Goal: Task Accomplishment & Management: Manage account settings

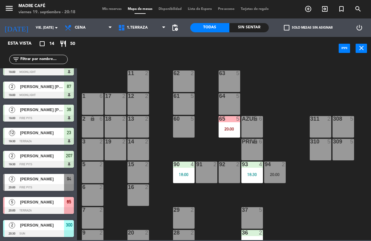
scroll to position [152, 0]
click at [34, 183] on div "[PERSON_NAME]" at bounding box center [41, 179] width 45 height 10
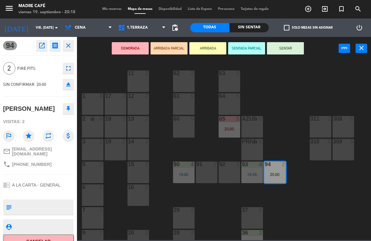
click at [289, 45] on button "SENTAR" at bounding box center [285, 48] width 37 height 12
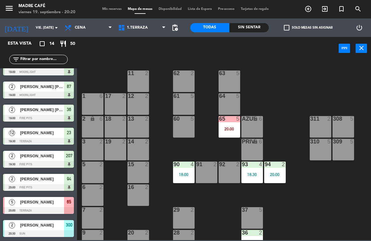
click at [41, 230] on div at bounding box center [38, 233] width 71 height 7
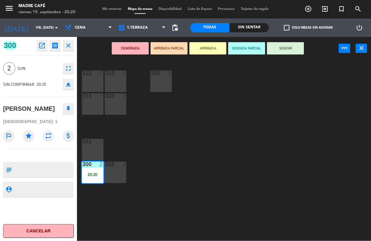
click at [210, 48] on button "ARRIBADA" at bounding box center [207, 48] width 37 height 12
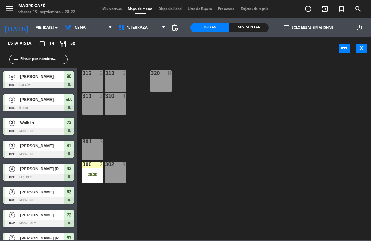
scroll to position [0, 0]
click at [96, 171] on div "300 2 20:30" at bounding box center [93, 173] width 22 height 22
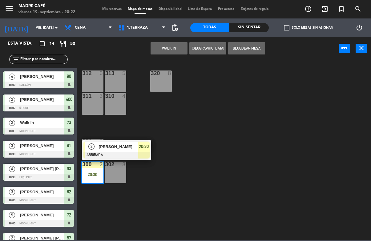
click at [147, 149] on span "20:30" at bounding box center [144, 146] width 10 height 7
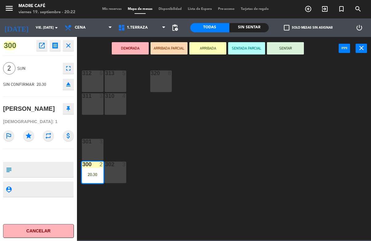
click at [290, 51] on button "SENTAR" at bounding box center [285, 48] width 37 height 12
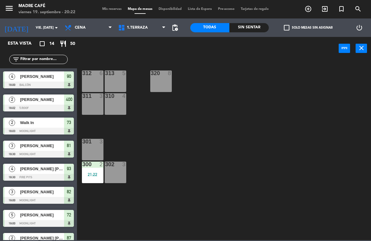
scroll to position [93, 0]
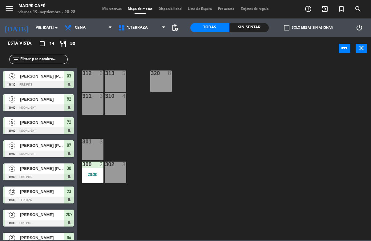
click at [327, 10] on icon "exit_to_app" at bounding box center [324, 8] width 7 height 7
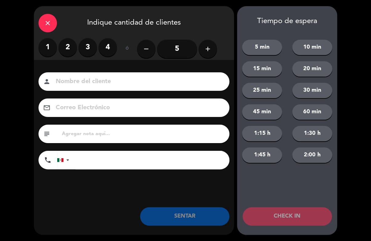
click at [216, 45] on button "add" at bounding box center [208, 49] width 18 height 18
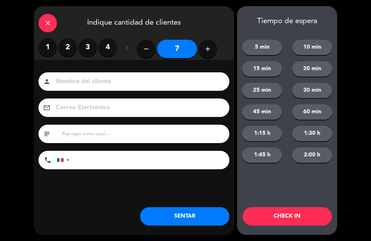
click at [216, 47] on button "add" at bounding box center [208, 49] width 18 height 18
click at [216, 53] on button "add" at bounding box center [208, 49] width 18 height 18
click at [216, 48] on button "add" at bounding box center [208, 49] width 18 height 18
click at [217, 50] on button "add" at bounding box center [208, 49] width 18 height 18
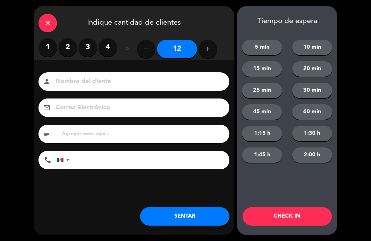
click at [215, 52] on button "add" at bounding box center [208, 49] width 18 height 18
click at [214, 51] on button "add" at bounding box center [208, 49] width 18 height 18
click at [208, 49] on icon "add" at bounding box center [207, 48] width 7 height 7
click at [212, 51] on button "add" at bounding box center [208, 49] width 18 height 18
click at [210, 49] on icon "add" at bounding box center [207, 48] width 7 height 7
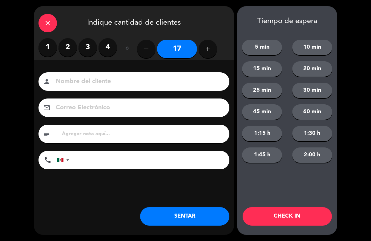
click at [211, 46] on icon "add" at bounding box center [207, 48] width 7 height 7
click at [205, 47] on icon "add" at bounding box center [207, 48] width 7 height 7
click at [210, 46] on icon "add" at bounding box center [207, 48] width 7 height 7
click at [210, 49] on icon "add" at bounding box center [207, 48] width 7 height 7
type input "21"
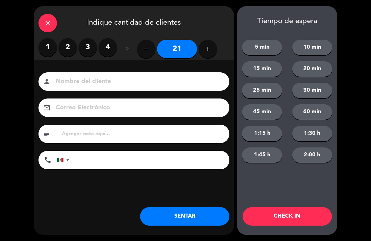
click at [288, 217] on button "CHECK IN" at bounding box center [287, 216] width 89 height 18
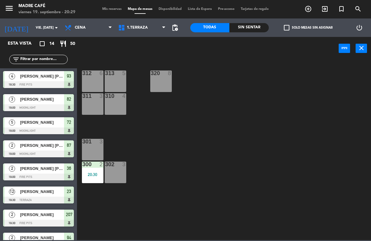
click at [309, 9] on icon "add_circle_outline" at bounding box center [308, 8] width 7 height 7
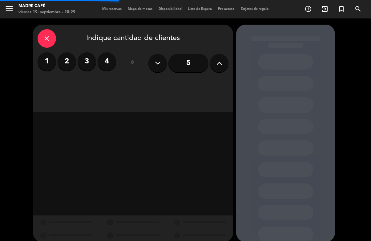
click at [219, 66] on icon at bounding box center [219, 63] width 6 height 9
click at [222, 67] on icon at bounding box center [219, 63] width 6 height 9
click at [222, 67] on button at bounding box center [219, 63] width 18 height 18
click at [221, 68] on button at bounding box center [219, 63] width 18 height 18
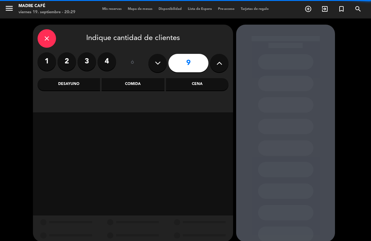
click at [223, 64] on button at bounding box center [219, 63] width 18 height 18
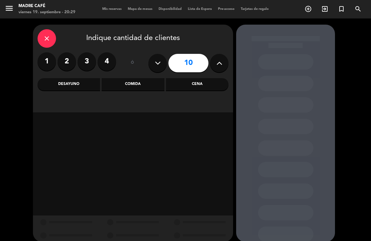
click at [223, 65] on button at bounding box center [219, 63] width 18 height 18
type input "11"
click at [52, 39] on div "close" at bounding box center [47, 38] width 18 height 18
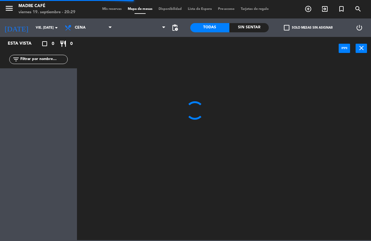
click at [327, 12] on icon "exit_to_app" at bounding box center [324, 8] width 7 height 7
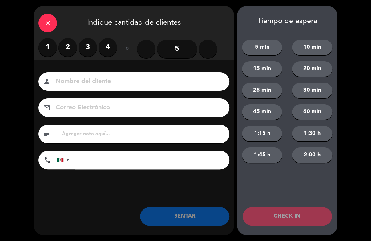
click at [215, 46] on button "add" at bounding box center [208, 49] width 18 height 18
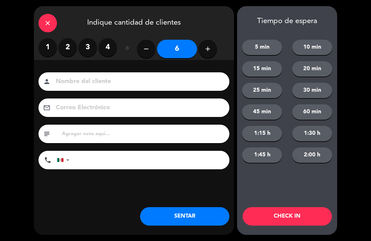
click at [212, 48] on button "add" at bounding box center [208, 49] width 18 height 18
click at [210, 53] on button "add" at bounding box center [208, 49] width 18 height 18
click at [208, 52] on icon "add" at bounding box center [207, 48] width 7 height 7
click at [206, 51] on icon "add" at bounding box center [207, 48] width 7 height 7
click at [208, 52] on icon "add" at bounding box center [207, 48] width 7 height 7
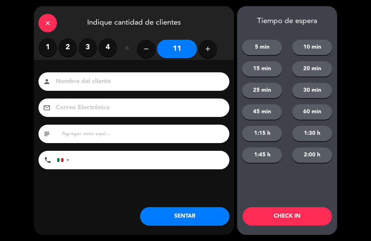
click at [209, 48] on icon "add" at bounding box center [207, 48] width 7 height 7
click at [149, 45] on button "remove" at bounding box center [146, 49] width 18 height 18
type input "11"
click at [287, 212] on button "CHECK IN" at bounding box center [287, 216] width 89 height 18
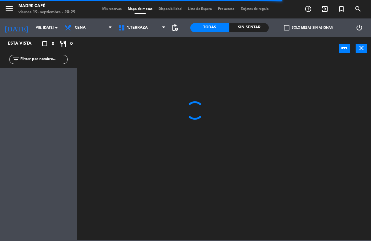
click at [327, 9] on icon "exit_to_app" at bounding box center [324, 8] width 7 height 7
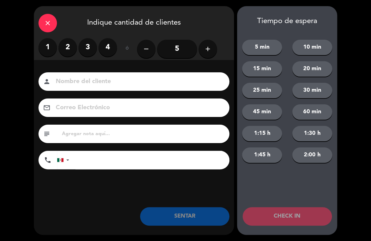
click at [213, 46] on button "add" at bounding box center [208, 49] width 18 height 18
click at [213, 50] on button "add" at bounding box center [208, 49] width 18 height 18
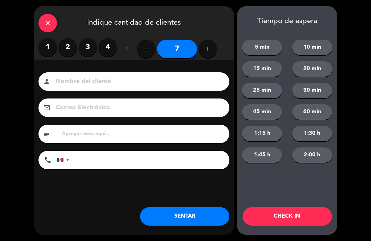
click at [112, 27] on div "close Indique cantidad de clientes" at bounding box center [134, 22] width 200 height 32
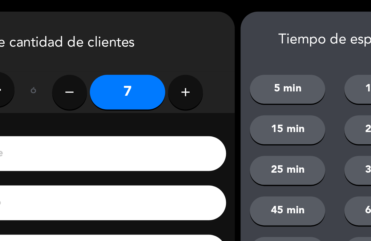
click at [204, 52] on icon "add" at bounding box center [207, 48] width 7 height 7
click at [204, 49] on icon "add" at bounding box center [207, 48] width 7 height 7
click at [204, 48] on icon "add" at bounding box center [207, 48] width 7 height 7
click at [204, 46] on icon "add" at bounding box center [207, 48] width 7 height 7
click at [204, 49] on icon "add" at bounding box center [207, 48] width 7 height 7
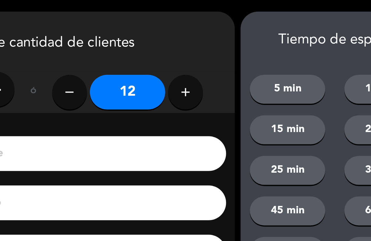
click at [204, 48] on icon "add" at bounding box center [207, 48] width 7 height 7
click at [204, 49] on icon "add" at bounding box center [207, 48] width 7 height 7
click at [204, 51] on icon "add" at bounding box center [207, 48] width 7 height 7
click at [137, 50] on button "remove" at bounding box center [146, 49] width 18 height 18
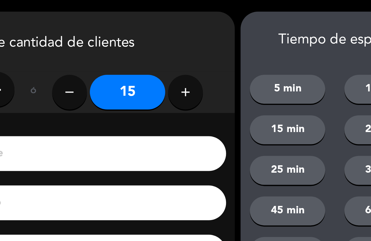
click at [137, 48] on button "remove" at bounding box center [146, 49] width 18 height 18
click at [143, 51] on icon "remove" at bounding box center [146, 48] width 7 height 7
type input "13"
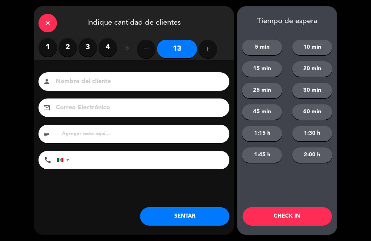
click at [293, 215] on button "CHECK IN" at bounding box center [287, 216] width 89 height 18
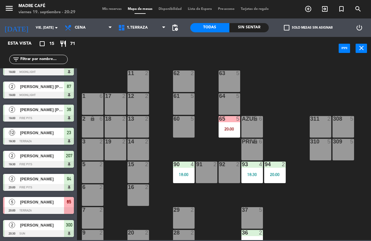
scroll to position [191, 0]
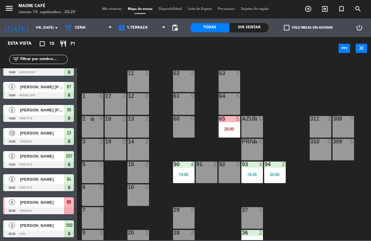
click at [260, 25] on div "Sin sentar" at bounding box center [248, 27] width 39 height 9
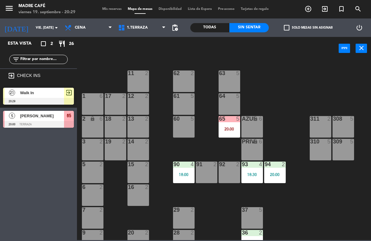
scroll to position [0, 0]
